Goal: Task Accomplishment & Management: Manage account settings

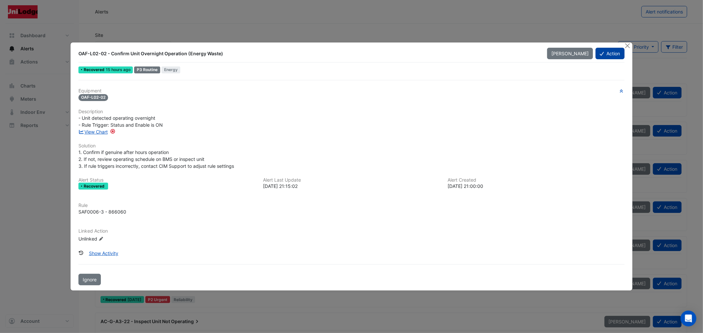
click at [600, 49] on button "Action" at bounding box center [609, 54] width 29 height 12
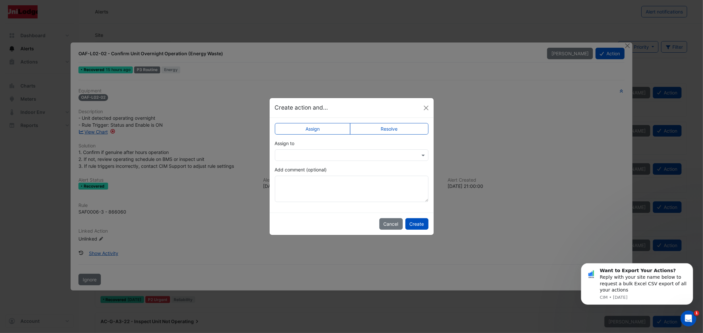
drag, startPoint x: 373, startPoint y: 126, endPoint x: 376, endPoint y: 129, distance: 4.2
click at [371, 126] on label "Resolve" at bounding box center [389, 129] width 78 height 12
click at [425, 225] on button "Create" at bounding box center [416, 224] width 23 height 12
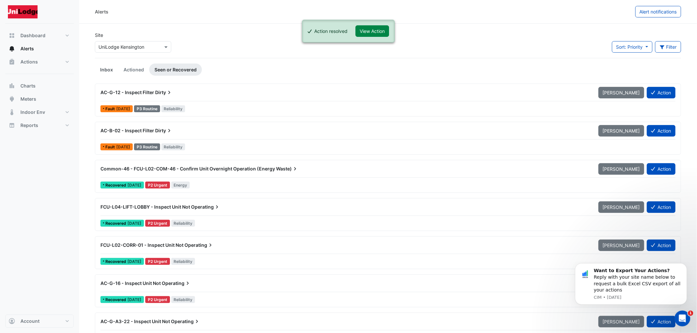
click at [110, 65] on link "Inbox" at bounding box center [106, 70] width 23 height 12
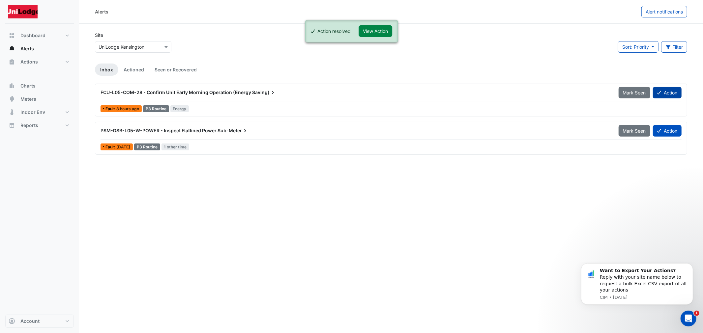
click at [669, 90] on button "Action" at bounding box center [667, 93] width 29 height 12
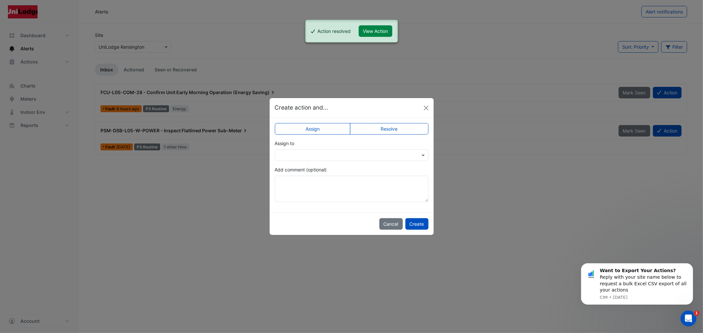
click at [398, 129] on label "Resolve" at bounding box center [389, 129] width 78 height 12
click at [413, 225] on button "Create" at bounding box center [416, 224] width 23 height 12
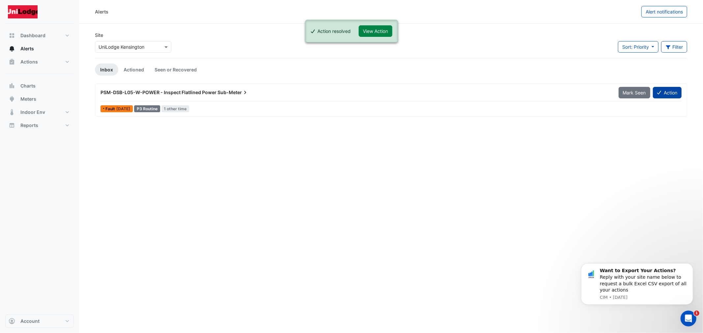
click at [662, 90] on button "Action" at bounding box center [667, 93] width 29 height 12
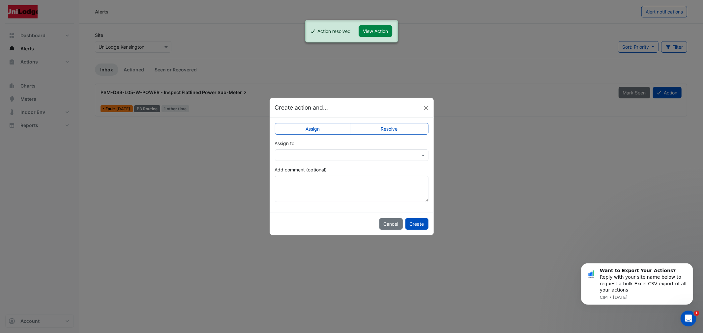
click at [380, 125] on label "Resolve" at bounding box center [389, 129] width 78 height 12
click at [422, 224] on button "Create" at bounding box center [416, 224] width 23 height 12
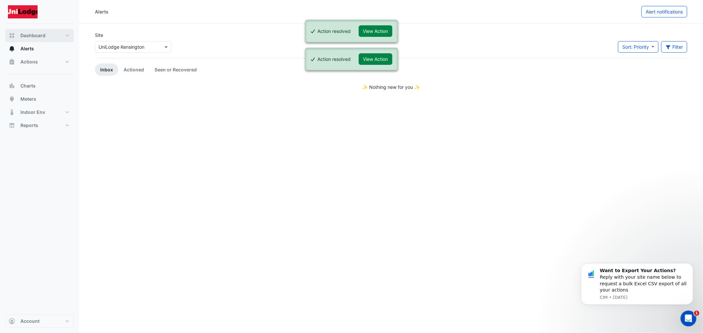
click at [32, 34] on span "Dashboard" at bounding box center [32, 35] width 25 height 7
select select "***"
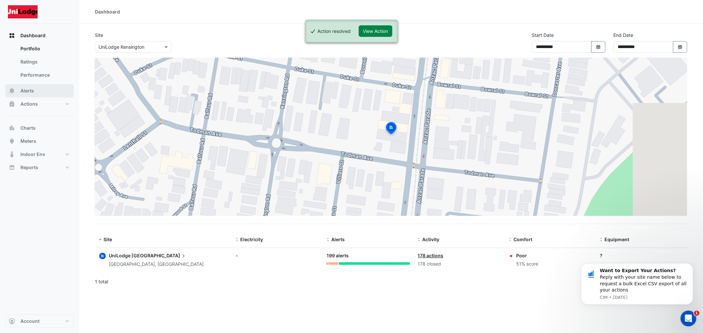
click at [30, 88] on span "Alerts" at bounding box center [27, 91] width 14 height 7
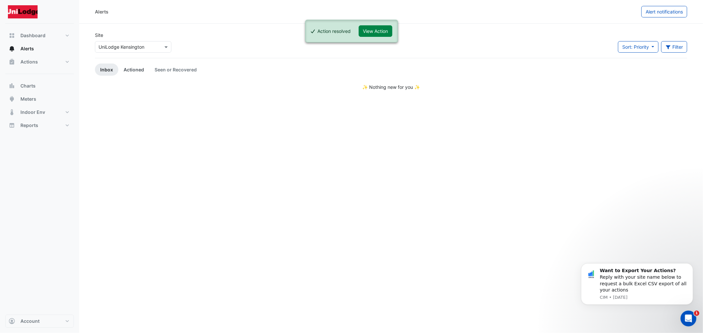
click at [126, 69] on link "Actioned" at bounding box center [133, 70] width 31 height 12
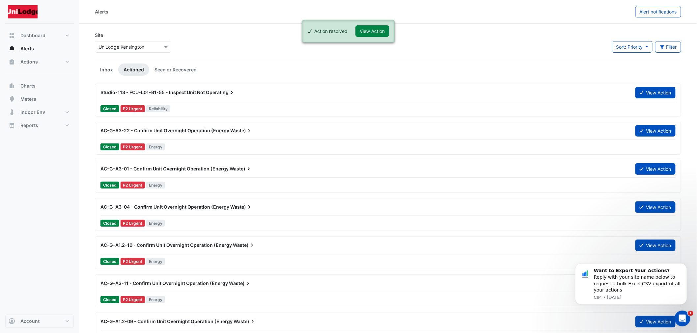
click at [108, 69] on link "Inbox" at bounding box center [106, 70] width 23 height 12
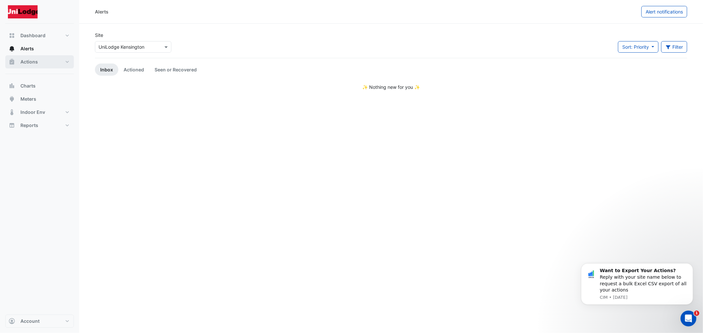
click at [29, 60] on button "Actions" at bounding box center [39, 61] width 69 height 13
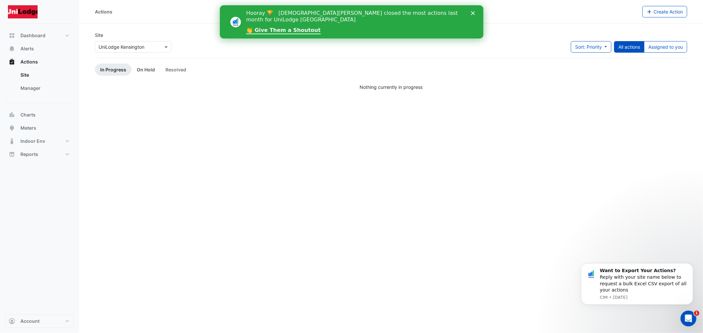
click at [137, 70] on link "On Hold" at bounding box center [145, 70] width 29 height 12
click at [123, 70] on link "In Progress" at bounding box center [113, 70] width 37 height 12
click at [30, 44] on button "Alerts" at bounding box center [39, 48] width 69 height 13
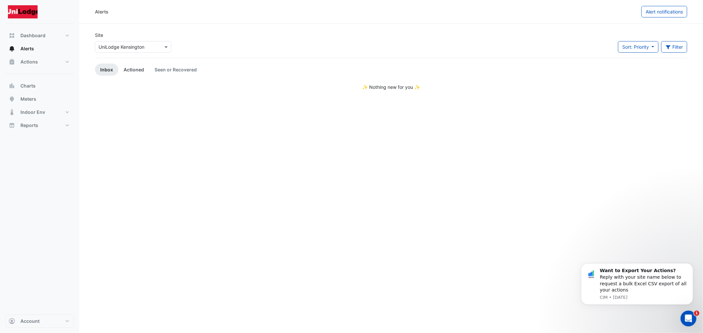
click at [135, 68] on link "Actioned" at bounding box center [133, 70] width 31 height 12
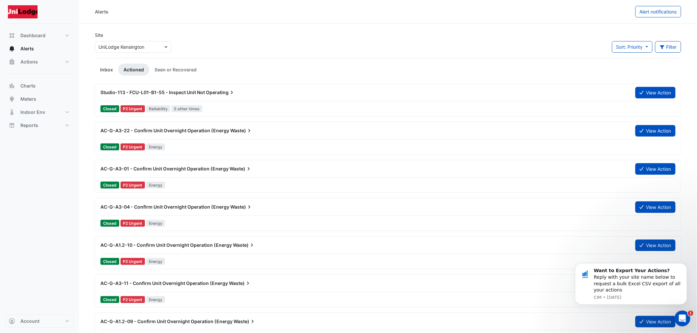
click at [107, 68] on link "Inbox" at bounding box center [106, 70] width 23 height 12
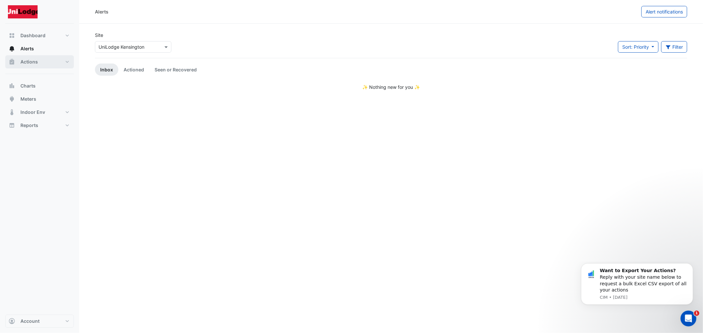
click at [32, 62] on span "Actions" at bounding box center [28, 62] width 17 height 7
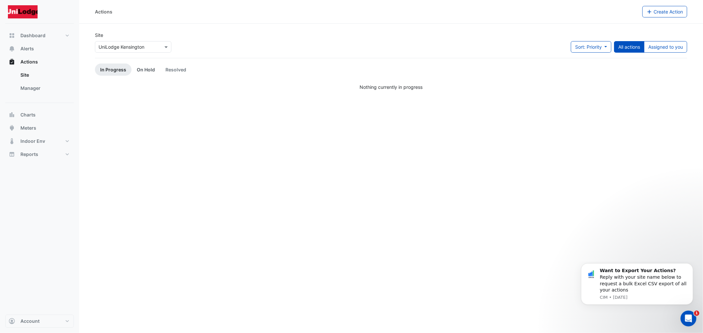
click at [144, 73] on link "On Hold" at bounding box center [145, 70] width 29 height 12
